Goal: Find specific page/section: Find specific page/section

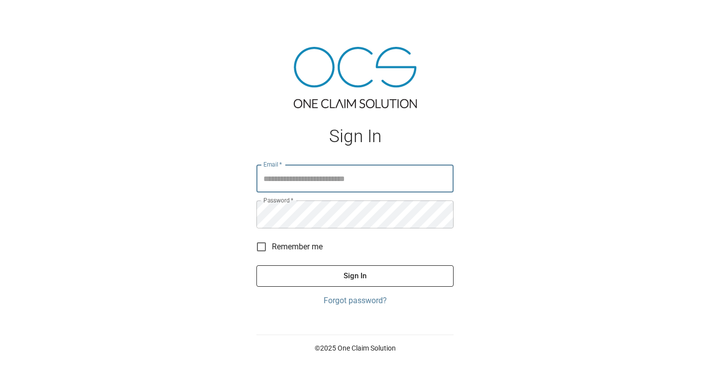
click at [334, 175] on input "Email   *" at bounding box center [355, 178] width 197 height 28
type input "**********"
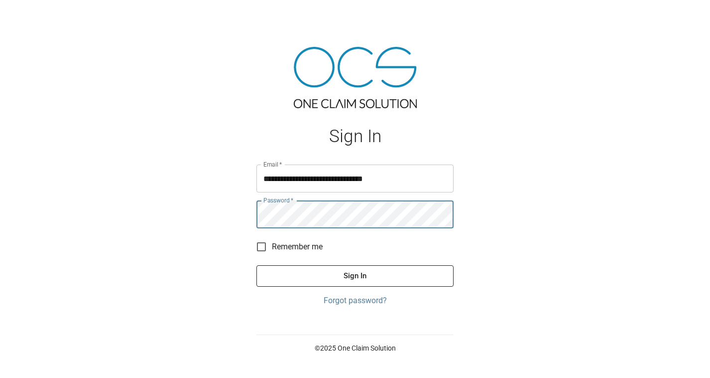
click at [257, 265] on button "Sign In" at bounding box center [355, 275] width 197 height 21
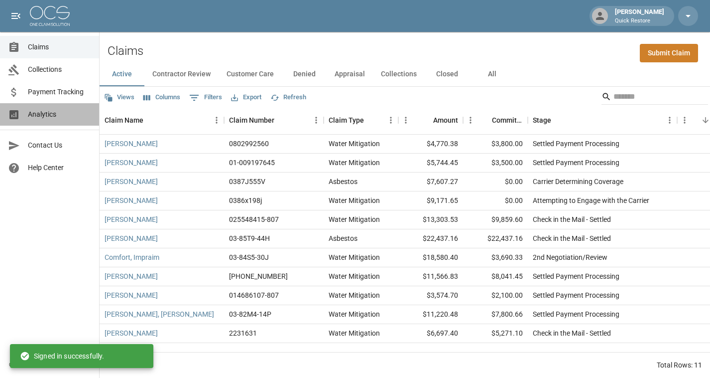
click at [56, 114] on span "Analytics" at bounding box center [59, 114] width 63 height 10
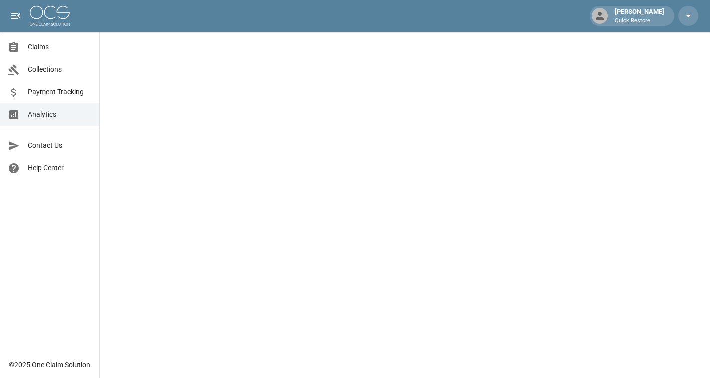
click at [43, 52] on span "Claims" at bounding box center [59, 47] width 63 height 10
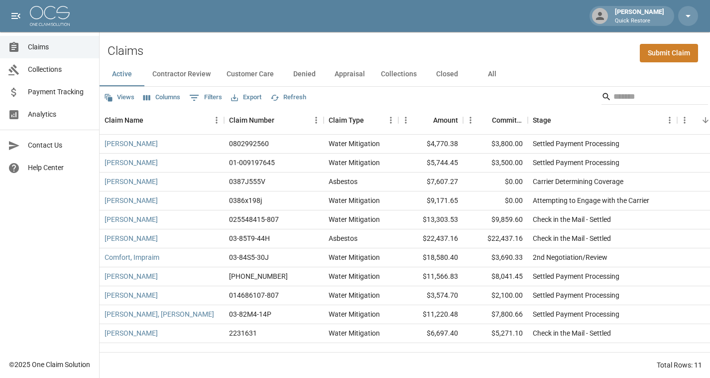
click at [496, 66] on button "All" at bounding box center [492, 74] width 45 height 24
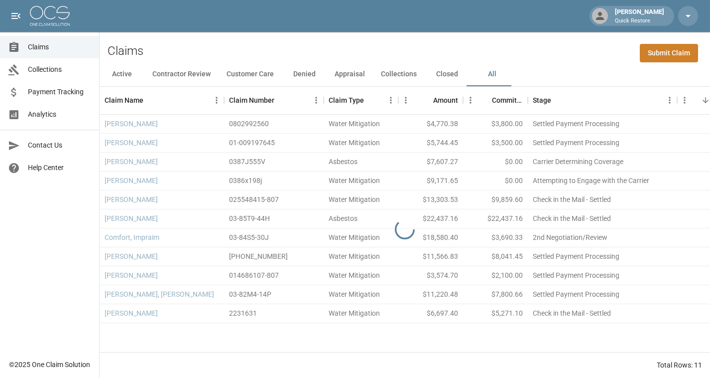
click at [494, 70] on button "All" at bounding box center [492, 74] width 45 height 24
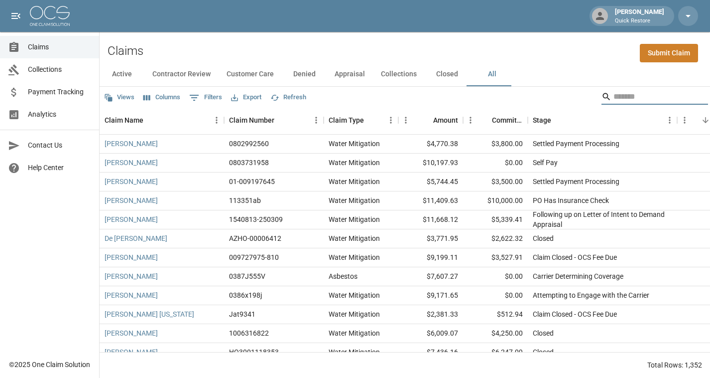
click at [617, 99] on input "Search" at bounding box center [654, 97] width 80 height 16
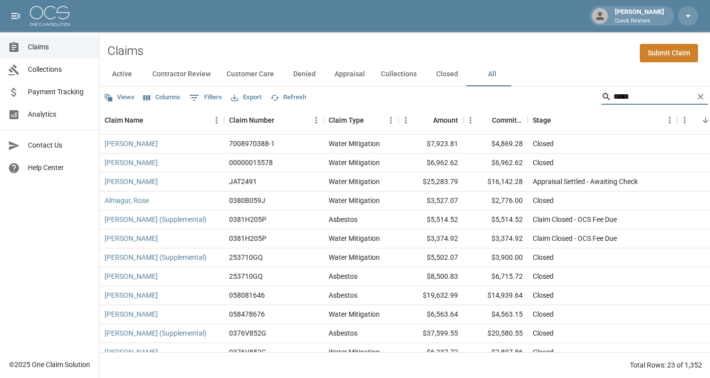
type input "****"
click at [622, 117] on div "Stage" at bounding box center [598, 120] width 130 height 28
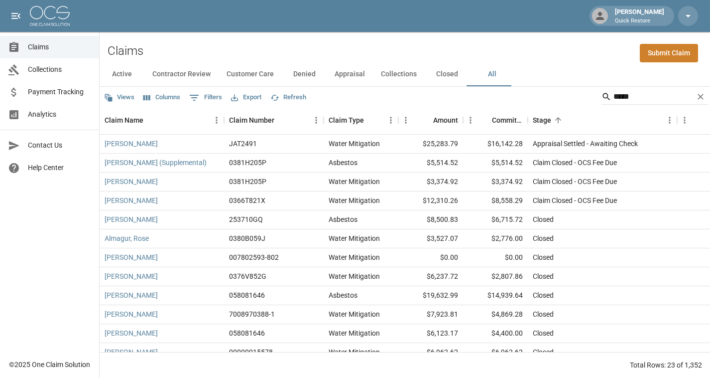
click at [607, 60] on div "Claims Submit Claim" at bounding box center [405, 47] width 611 height 30
